Goal: Task Accomplishment & Management: Manage account settings

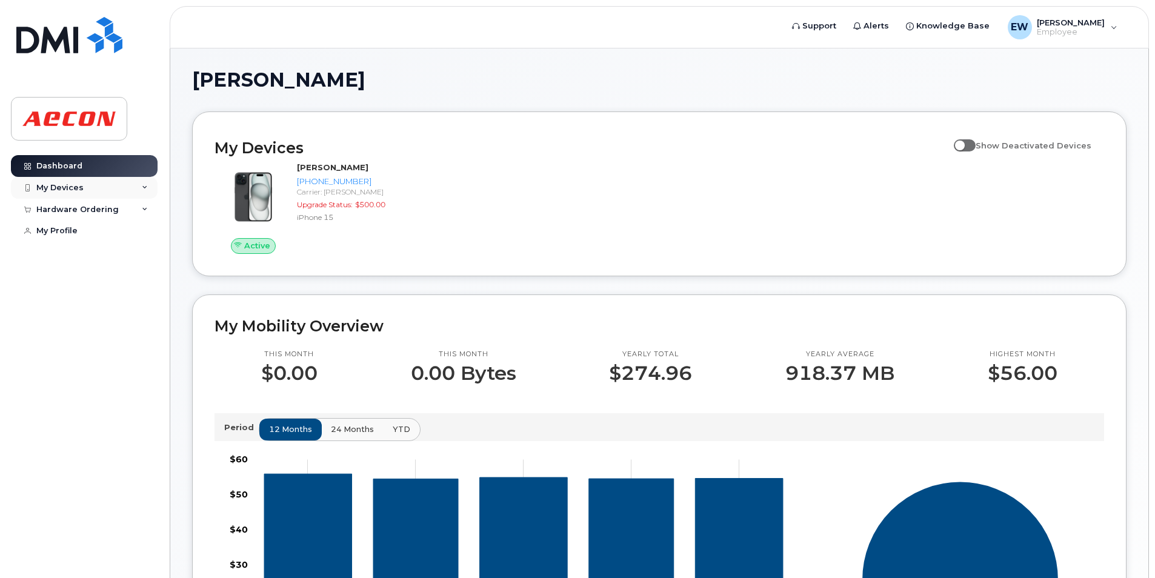
click at [114, 184] on div "My Devices" at bounding box center [84, 188] width 147 height 22
click at [111, 195] on div "My Devices" at bounding box center [84, 188] width 147 height 22
click at [1099, 26] on span "[PERSON_NAME]" at bounding box center [1070, 23] width 68 height 10
click at [998, 127] on div "Sign out" at bounding box center [1037, 125] width 174 height 22
click at [1090, 23] on span "[PERSON_NAME]" at bounding box center [1070, 23] width 68 height 10
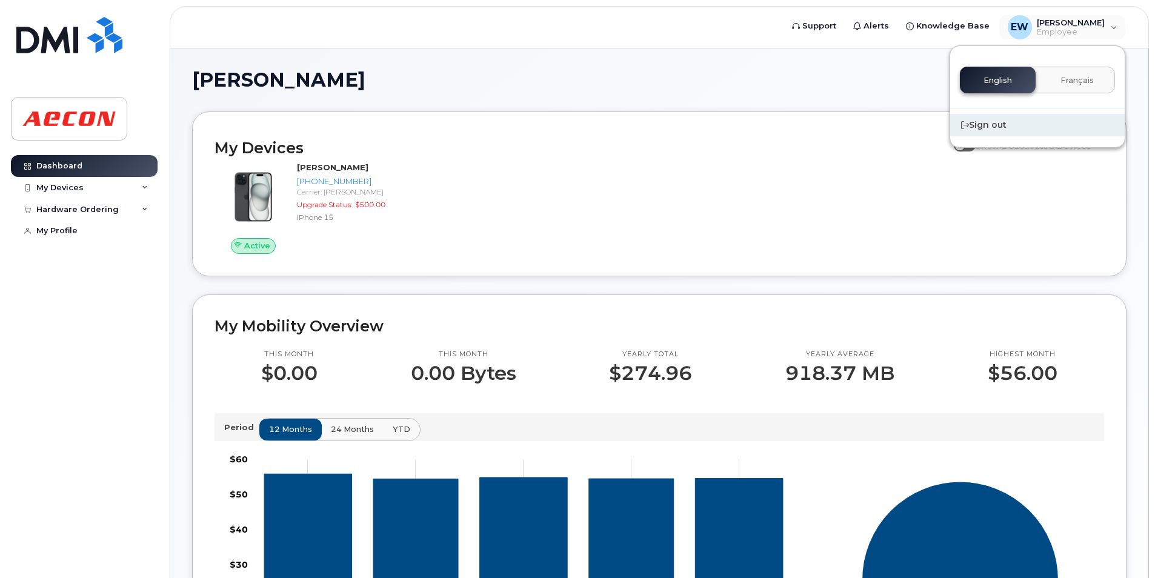
click at [995, 125] on div "Sign out" at bounding box center [1037, 125] width 174 height 22
